Goal: Task Accomplishment & Management: Manage account settings

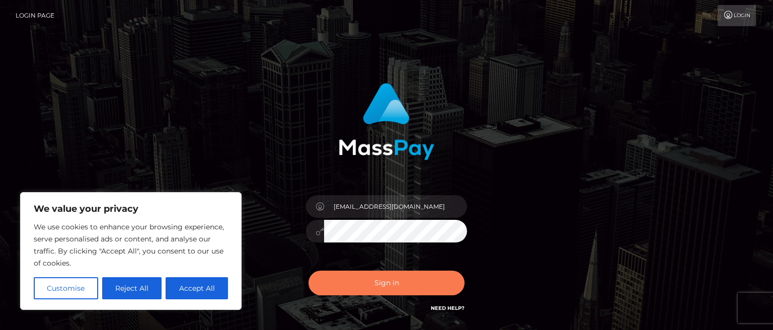
type input "[EMAIL_ADDRESS][DOMAIN_NAME]"
click at [402, 281] on button "Sign in" at bounding box center [387, 283] width 156 height 25
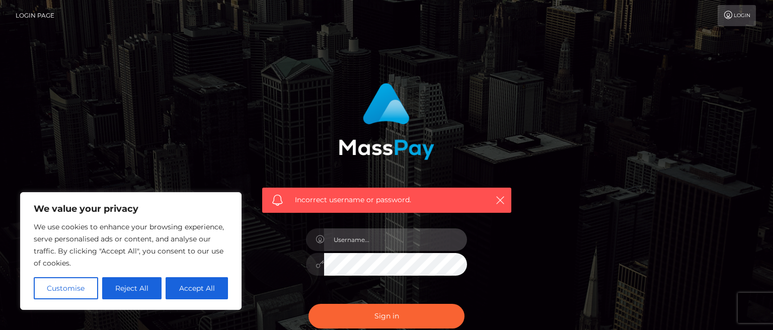
click at [385, 242] on input "text" at bounding box center [395, 239] width 143 height 23
type input "kittycattylolita@gmail.com"
click at [309, 304] on button "Sign in" at bounding box center [387, 316] width 156 height 25
click at [349, 241] on input "text" at bounding box center [395, 239] width 143 height 23
type input "[EMAIL_ADDRESS][DOMAIN_NAME]"
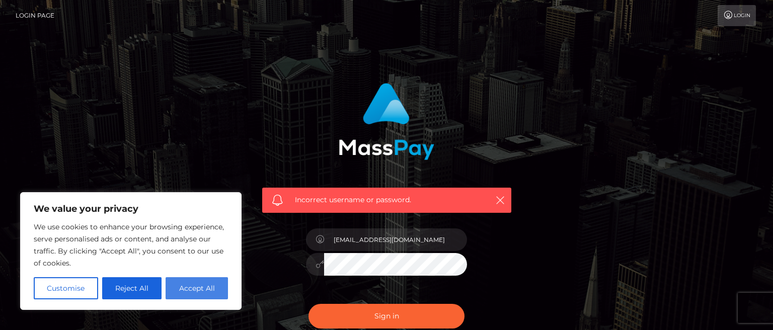
click at [199, 292] on button "Accept All" at bounding box center [197, 288] width 62 height 22
checkbox input "true"
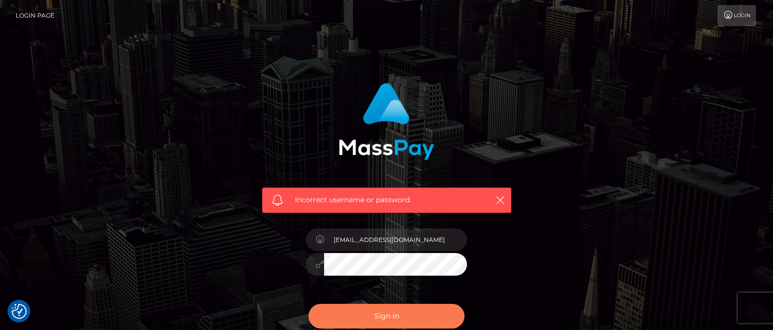
click at [390, 313] on button "Sign in" at bounding box center [387, 316] width 156 height 25
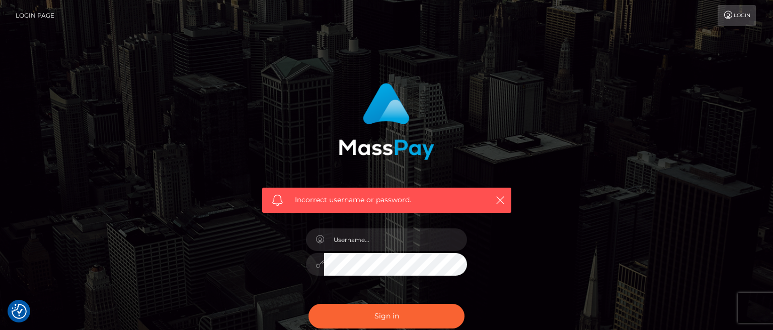
click at [367, 49] on div "Incorrect username or password." at bounding box center [386, 220] width 773 height 440
click at [393, 235] on input "text" at bounding box center [395, 239] width 143 height 23
type input "[EMAIL_ADDRESS][DOMAIN_NAME]"
click at [309, 304] on button "Sign in" at bounding box center [387, 316] width 156 height 25
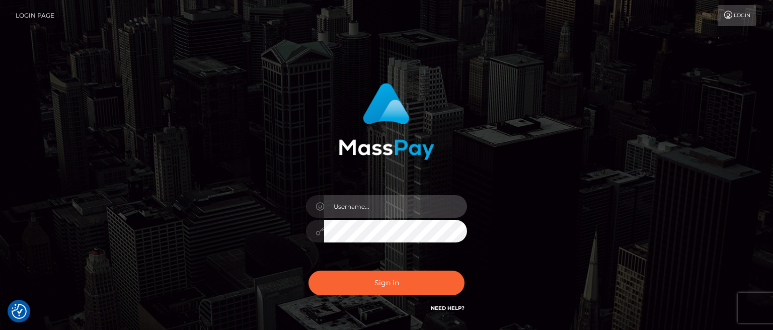
click at [374, 210] on input "text" at bounding box center [395, 206] width 143 height 23
type input "kittycattylolita@gmail.com"
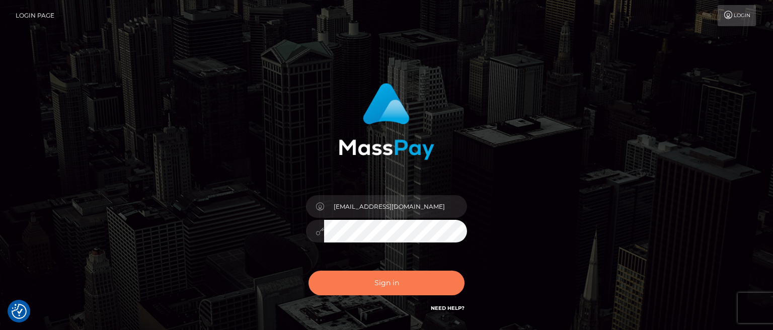
click at [378, 283] on button "Sign in" at bounding box center [387, 283] width 156 height 25
